Goal: Obtain resource: Download file/media

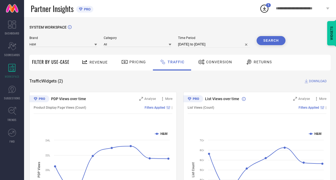
scroll to position [21, 0]
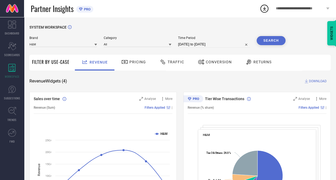
select select "6"
select select "2025"
select select "7"
select select "2025"
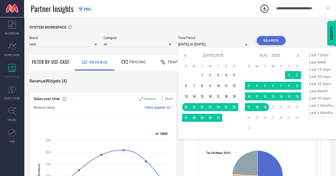
click at [195, 46] on input "20-07-2025 to 19-08-2025" at bounding box center [214, 44] width 72 height 6
click at [186, 56] on icon at bounding box center [185, 55] width 2 height 3
select select "5"
select select "2025"
select select "6"
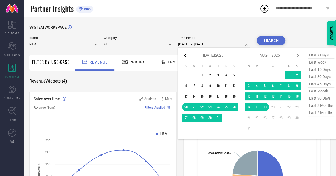
select select "2025"
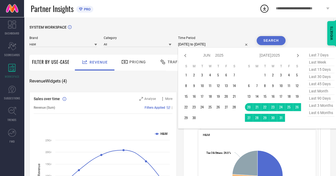
click at [186, 56] on icon at bounding box center [185, 55] width 2 height 3
select select "4"
select select "2025"
select select "5"
select select "2025"
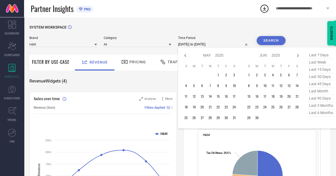
click at [186, 56] on icon at bounding box center [185, 55] width 2 height 3
select select "3"
select select "2025"
select select "4"
select select "2025"
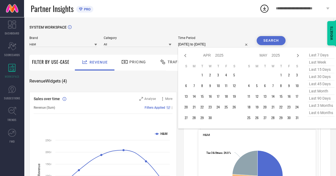
click at [186, 56] on icon at bounding box center [185, 55] width 2 height 3
select select "2"
select select "2025"
select select "3"
select select "2025"
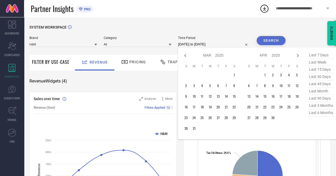
click at [186, 56] on icon at bounding box center [185, 55] width 2 height 3
select select "1"
select select "2025"
select select "2"
select select "2025"
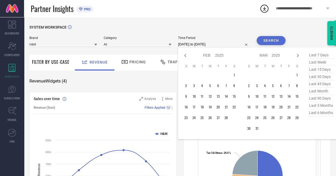
click at [186, 56] on icon at bounding box center [185, 55] width 2 height 3
select select "2025"
select select "1"
select select "2025"
click at [186, 56] on icon at bounding box center [185, 55] width 2 height 3
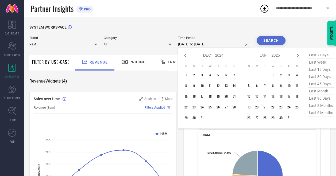
click at [186, 56] on icon at bounding box center [185, 55] width 2 height 3
select select "10"
select select "2024"
select select "11"
select select "2024"
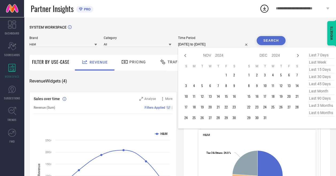
click at [186, 56] on icon at bounding box center [185, 55] width 2 height 3
select select "9"
select select "2024"
select select "10"
select select "2024"
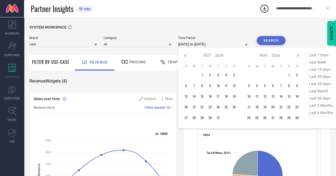
click at [186, 56] on icon at bounding box center [185, 55] width 2 height 3
select select "8"
select select "2024"
select select "9"
select select "2024"
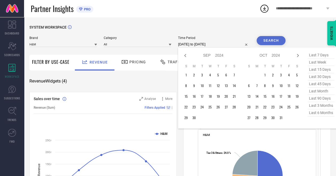
click at [186, 56] on icon at bounding box center [185, 55] width 2 height 3
select select "7"
select select "2024"
select select "8"
select select "2024"
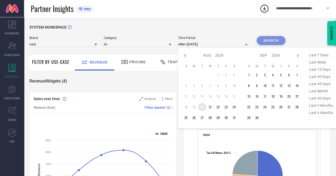
click at [202, 105] on td "20" at bounding box center [202, 107] width 8 height 8
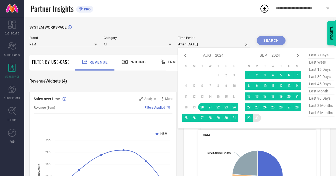
type input "20-08-2024 to 30-09-2024"
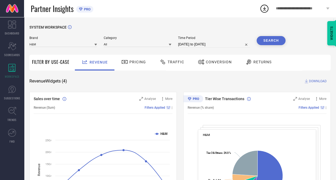
click at [269, 40] on button "Search" at bounding box center [271, 40] width 29 height 9
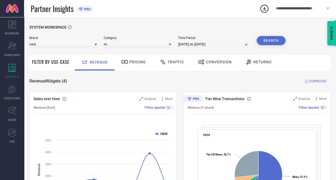
click at [317, 82] on span "DOWNLOAD" at bounding box center [318, 81] width 18 height 5
click at [202, 41] on div "Time Period 20-08-2024 to 30-09-2024" at bounding box center [214, 42] width 72 height 12
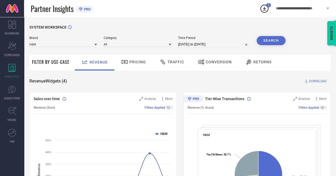
select select "7"
select select "2024"
select select "8"
select select "2024"
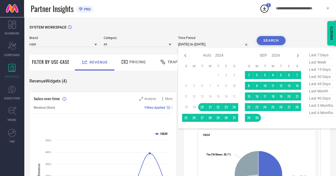
click at [204, 43] on input "20-08-2024 to 30-09-2024" at bounding box center [214, 44] width 72 height 6
click at [301, 58] on icon at bounding box center [298, 55] width 6 height 6
select select "8"
select select "2024"
select select "9"
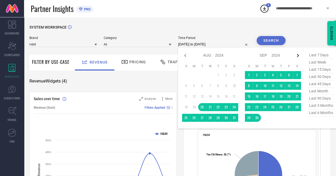
select select "2024"
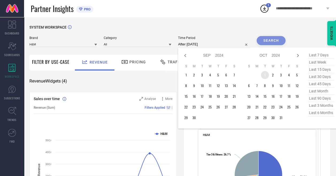
click at [266, 74] on td "1" at bounding box center [265, 75] width 8 height 8
type input "01-10-2024 to 01-10-2024"
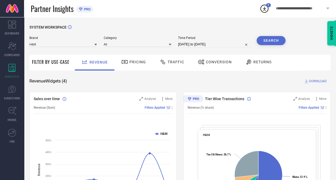
select select "9"
select select "2024"
select select "10"
select select "2024"
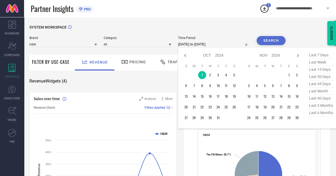
click at [213, 43] on input "01-10-2024 to 01-10-2024" at bounding box center [214, 44] width 72 height 6
click at [202, 74] on td "1" at bounding box center [202, 75] width 8 height 8
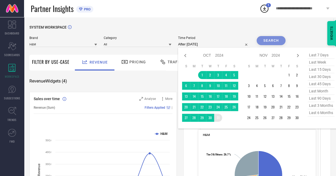
type input "01-10-2024 to 31-10-2024"
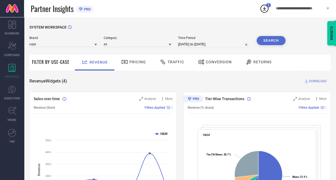
click at [277, 38] on button "Search" at bounding box center [271, 40] width 29 height 9
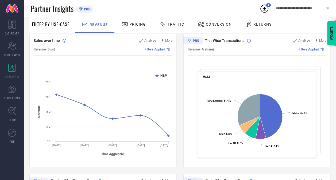
scroll to position [6, 0]
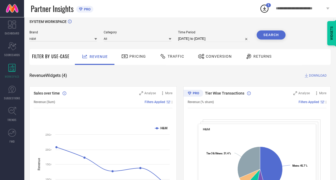
click at [313, 75] on span "DOWNLOAD" at bounding box center [318, 75] width 18 height 5
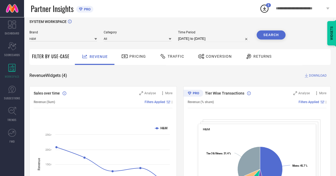
select select "9"
select select "2024"
select select "10"
select select "2024"
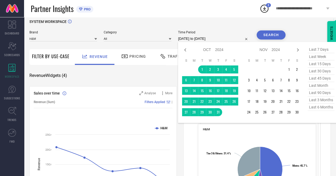
click at [192, 39] on input "01-10-2024 to 31-10-2024" at bounding box center [214, 39] width 72 height 6
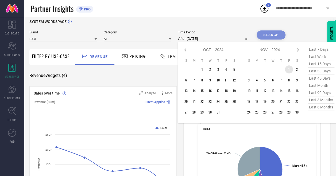
click at [289, 69] on td "1" at bounding box center [289, 70] width 8 height 8
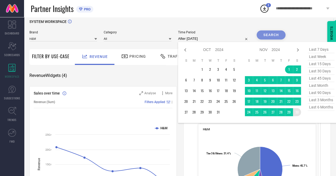
type input "01-11-2024 to 30-11-2024"
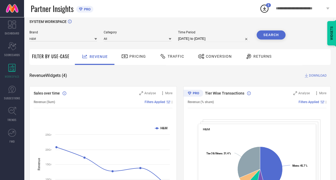
click at [280, 35] on button "Search" at bounding box center [271, 35] width 29 height 9
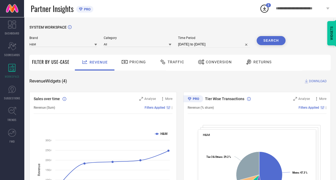
click at [316, 83] on span "DOWNLOAD" at bounding box center [318, 81] width 18 height 5
select select "10"
select select "2024"
select select "11"
select select "2024"
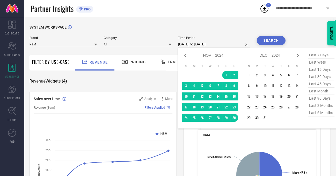
click at [216, 43] on input "01-11-2024 to 30-11-2024" at bounding box center [214, 44] width 72 height 6
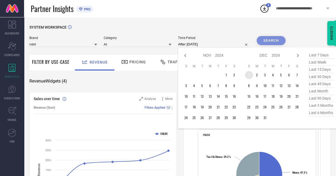
click at [252, 75] on td "1" at bounding box center [249, 75] width 8 height 8
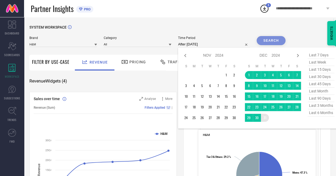
type input "[DATE] to [DATE]"
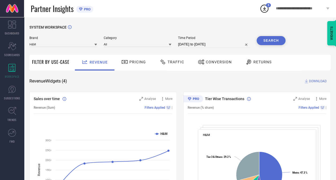
click at [273, 41] on button "Search" at bounding box center [271, 40] width 29 height 9
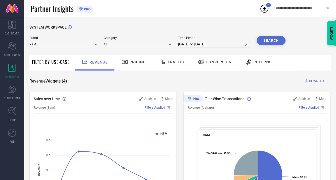
click at [314, 81] on span "DOWNLOAD" at bounding box center [318, 81] width 18 height 5
click at [274, 40] on button "Search" at bounding box center [271, 40] width 29 height 9
click at [317, 82] on span "DOWNLOAD" at bounding box center [318, 81] width 18 height 5
click at [236, 80] on div "Revenue Widgets ( 4 ) DOWNLOAD" at bounding box center [180, 81] width 302 height 5
click at [318, 82] on span "DOWNLOAD" at bounding box center [318, 81] width 18 height 5
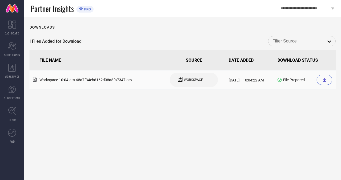
click at [325, 79] on icon at bounding box center [324, 80] width 4 height 4
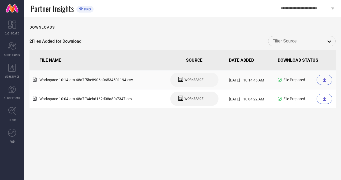
click at [325, 78] on icon at bounding box center [324, 80] width 4 height 4
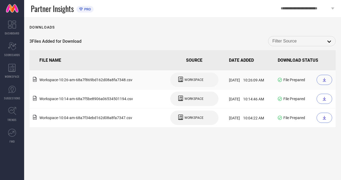
click at [326, 80] on icon at bounding box center [324, 80] width 4 height 4
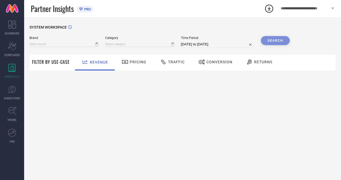
type input "H&M"
type input "All"
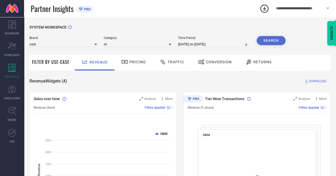
click at [213, 42] on input "[DATE] to [DATE]" at bounding box center [214, 44] width 72 height 6
select select "6"
select select "2025"
select select "7"
select select "2025"
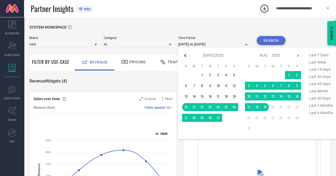
click at [184, 54] on icon at bounding box center [185, 55] width 6 height 6
select select "5"
select select "2025"
select select "6"
select select "2025"
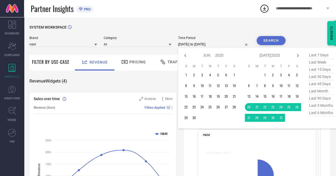
click at [184, 54] on icon at bounding box center [185, 55] width 6 height 6
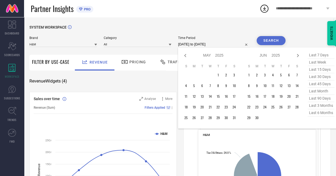
click at [184, 54] on icon at bounding box center [185, 55] width 6 height 6
select select "2"
select select "2025"
select select "3"
select select "2025"
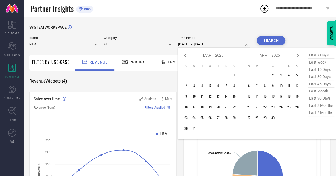
click at [184, 54] on icon at bounding box center [185, 55] width 6 height 6
select select "1"
select select "2025"
select select "2"
select select "2025"
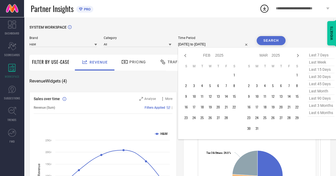
click at [184, 54] on icon at bounding box center [185, 55] width 6 height 6
select select "2025"
select select "1"
select select "2025"
click at [184, 54] on icon at bounding box center [185, 55] width 6 height 6
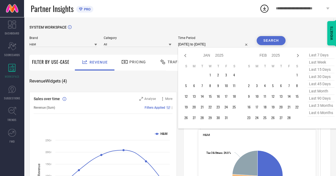
select select "11"
select select "2024"
select select "2025"
click at [188, 76] on td "1" at bounding box center [186, 75] width 8 height 8
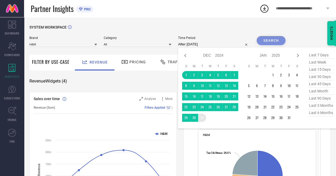
type input "[DATE] to [DATE]"
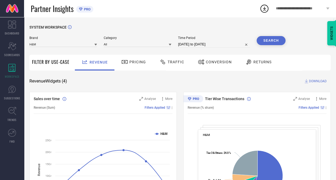
click at [270, 39] on button "Search" at bounding box center [271, 40] width 29 height 9
